Goal: Entertainment & Leisure: Consume media (video, audio)

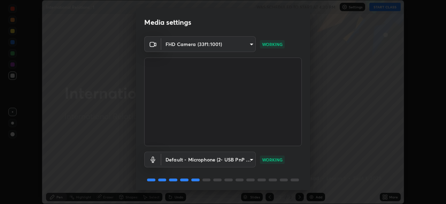
scroll to position [25, 0]
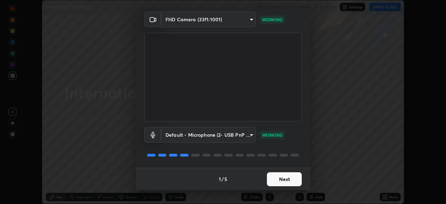
click at [284, 178] on button "Next" at bounding box center [284, 179] width 35 height 14
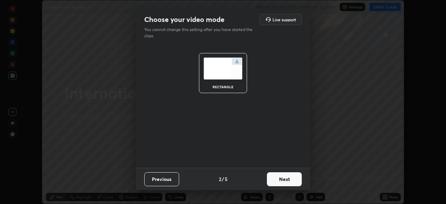
scroll to position [0, 0]
click at [285, 178] on button "Next" at bounding box center [284, 179] width 35 height 14
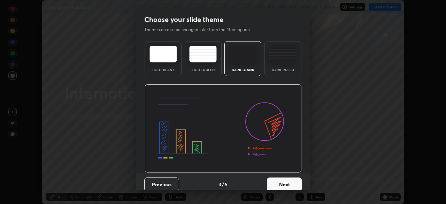
click at [284, 184] on button "Next" at bounding box center [284, 184] width 35 height 14
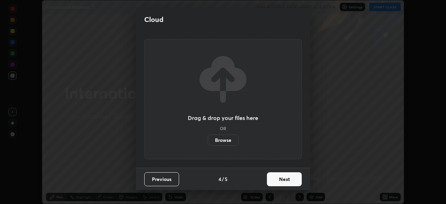
click at [286, 176] on button "Next" at bounding box center [284, 179] width 35 height 14
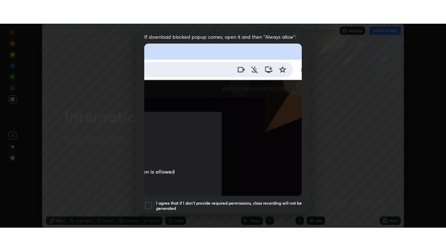
scroll to position [167, 0]
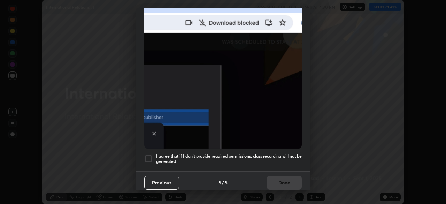
click at [147, 154] on div at bounding box center [148, 158] width 8 height 8
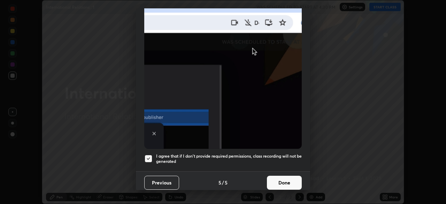
click at [283, 178] on button "Done" at bounding box center [284, 183] width 35 height 14
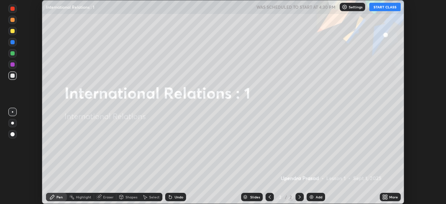
click at [386, 7] on button "START CLASS" at bounding box center [384, 7] width 31 height 8
click at [383, 195] on icon at bounding box center [384, 196] width 2 height 2
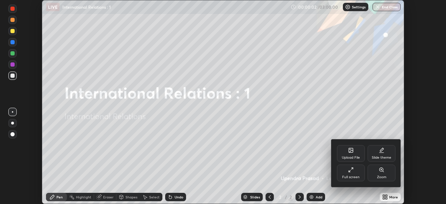
click at [354, 170] on div "Full screen" at bounding box center [351, 172] width 28 height 17
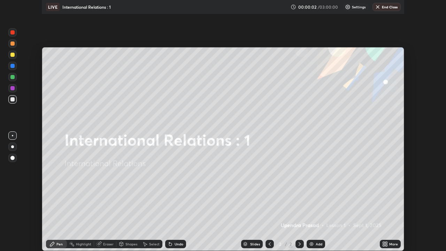
scroll to position [251, 446]
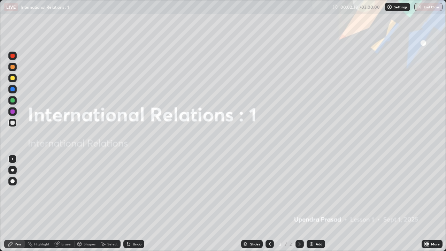
click at [311, 203] on img at bounding box center [312, 244] width 6 height 6
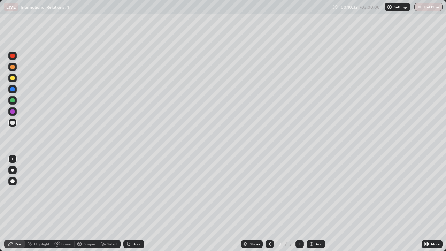
click at [312, 203] on img at bounding box center [312, 244] width 6 height 6
click at [310, 203] on img at bounding box center [312, 244] width 6 height 6
click at [312, 203] on img at bounding box center [312, 244] width 6 height 6
